Goal: Find specific page/section: Find specific page/section

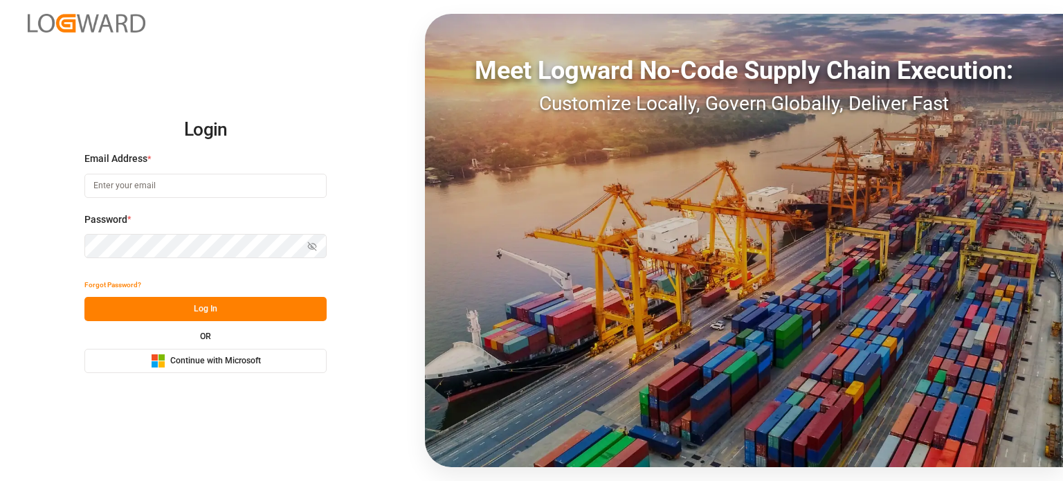
click at [197, 362] on span "Continue with Microsoft" at bounding box center [215, 361] width 91 height 12
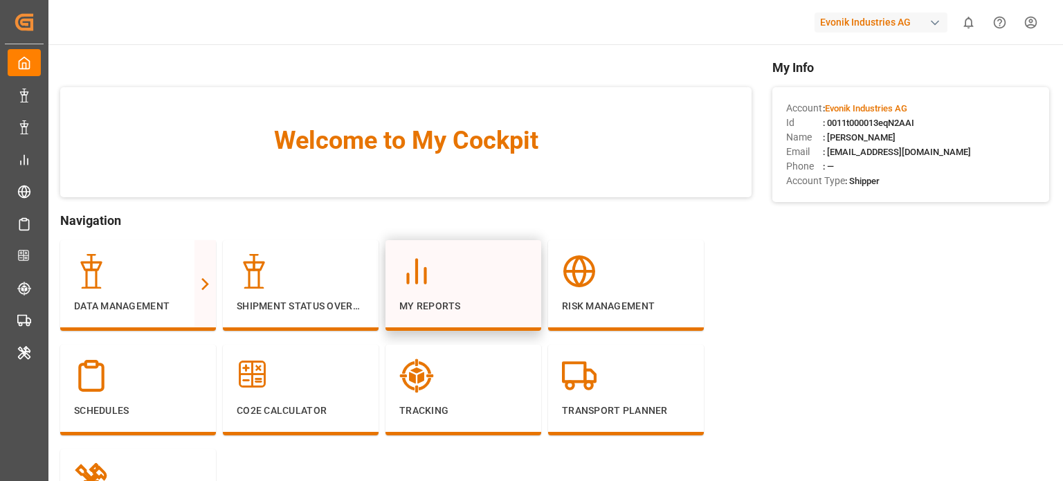
click at [441, 285] on div at bounding box center [463, 271] width 128 height 35
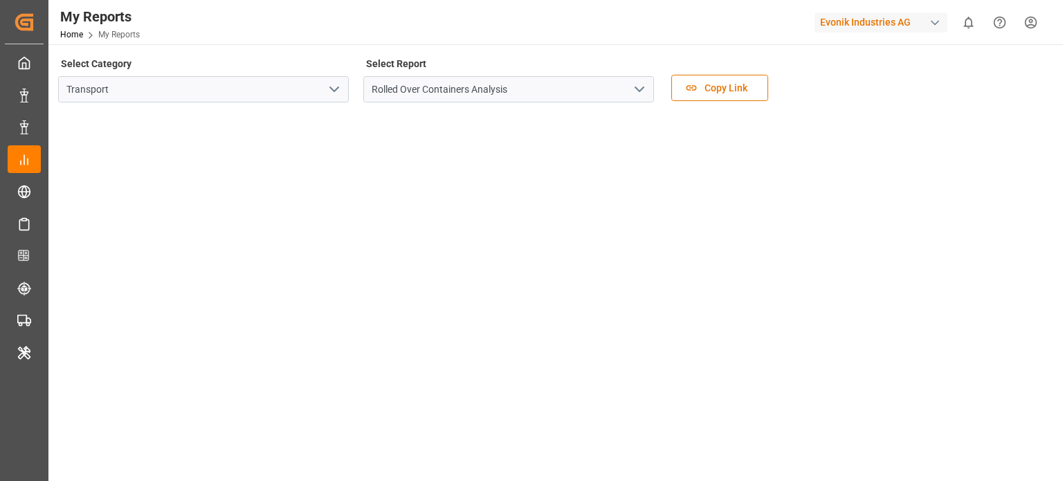
click at [332, 89] on polyline "open menu" at bounding box center [334, 89] width 8 height 4
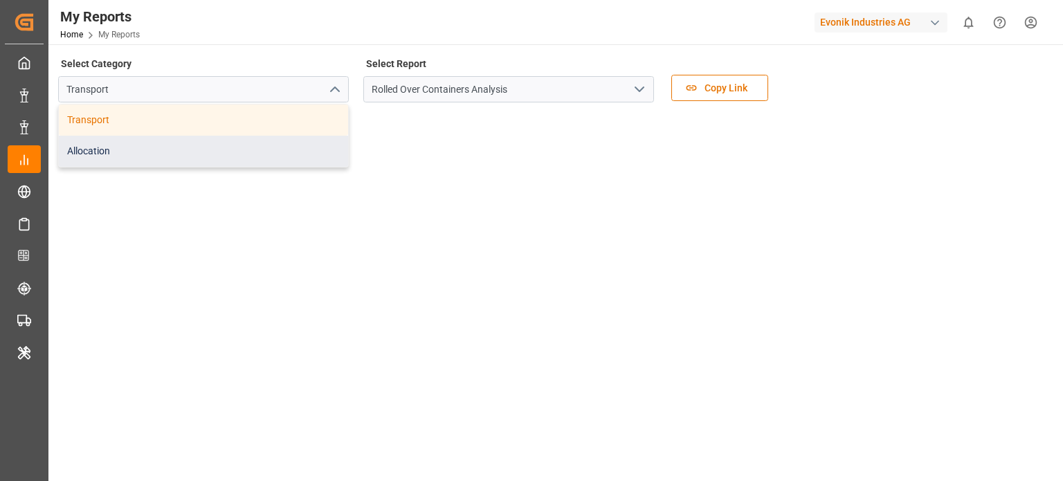
click at [255, 143] on div "Allocation" at bounding box center [203, 151] width 289 height 31
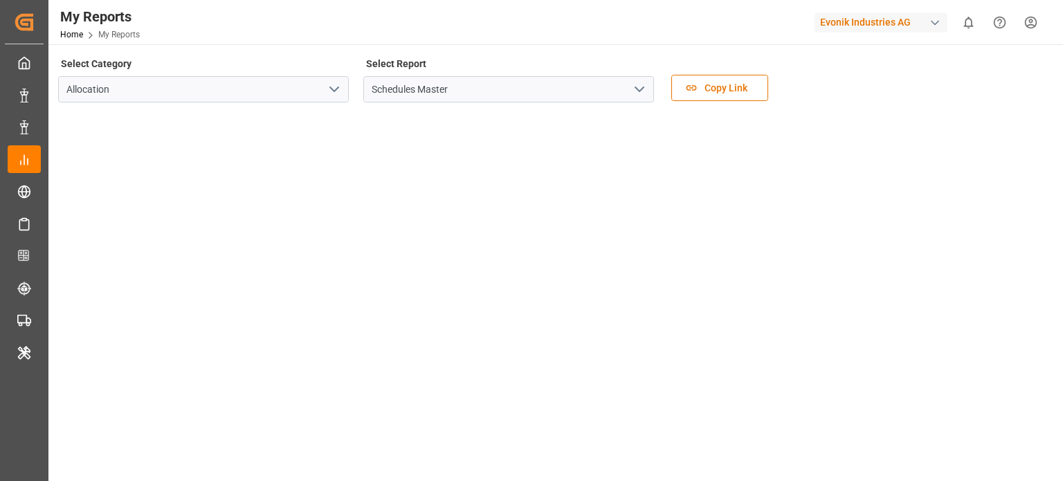
click at [644, 87] on polyline "open menu" at bounding box center [639, 89] width 8 height 4
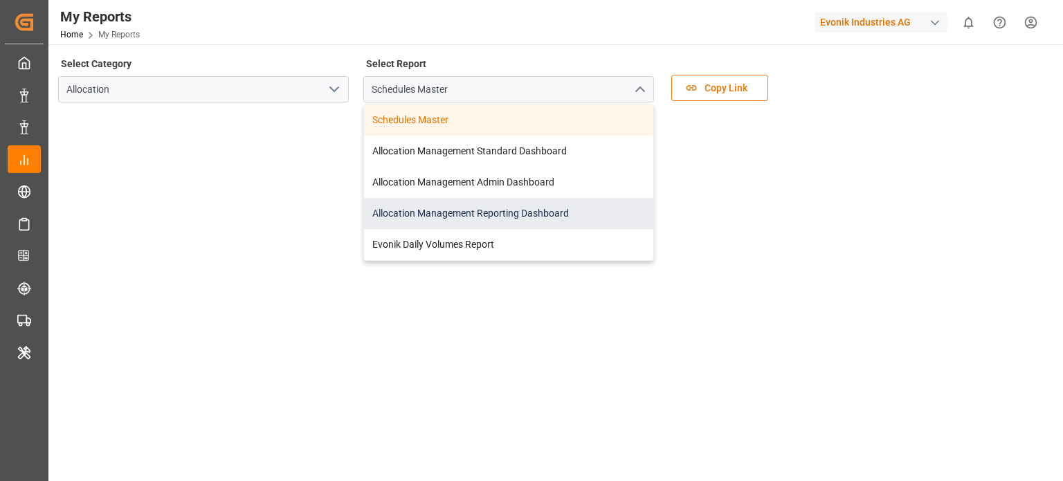
click at [524, 212] on div "Allocation Management Reporting Dashboard" at bounding box center [508, 213] width 289 height 31
